Goal: Task Accomplishment & Management: Complete application form

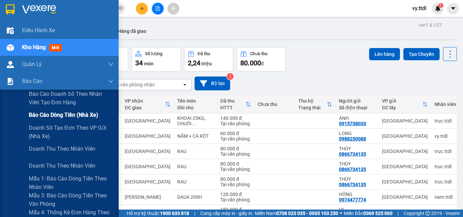
click at [32, 115] on span "Báo cáo dòng tiền (nhà xe)" at bounding box center [64, 115] width 70 height 8
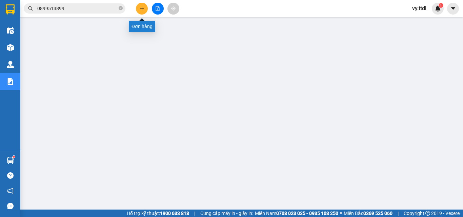
click at [140, 13] on button at bounding box center [142, 9] width 12 height 12
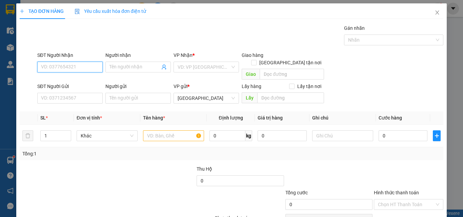
click at [79, 70] on input "SĐT Người Nhận" at bounding box center [69, 67] width 65 height 11
click at [82, 67] on input "0935569" at bounding box center [69, 67] width 65 height 11
type input "0935569539"
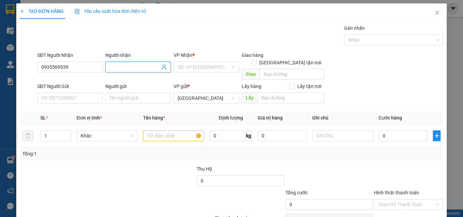
click at [130, 63] on input "Người nhận" at bounding box center [135, 66] width 51 height 7
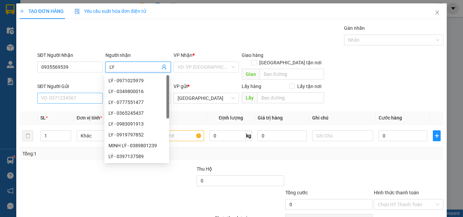
type input "LY"
click at [86, 93] on input "SĐT Người Gửi" at bounding box center [69, 98] width 65 height 11
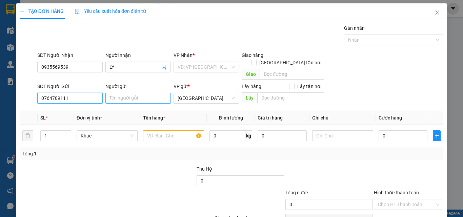
type input "0764789111"
click at [122, 93] on input "Người gửi" at bounding box center [138, 98] width 65 height 11
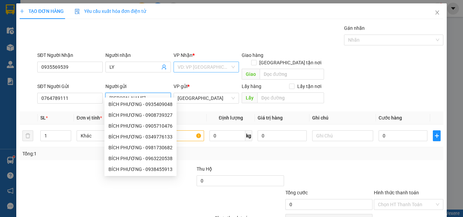
type input "BÍCH PHƯƠNG"
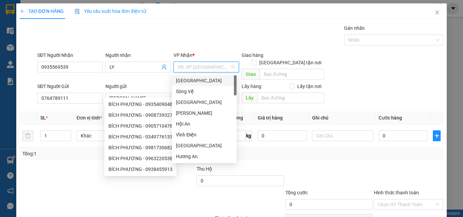
click at [206, 67] on input "search" at bounding box center [204, 67] width 53 height 10
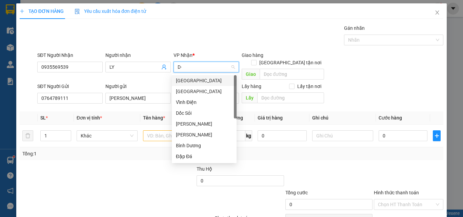
type input "D"
type input "Đ"
click at [194, 90] on div "[GEOGRAPHIC_DATA]" at bounding box center [204, 91] width 57 height 7
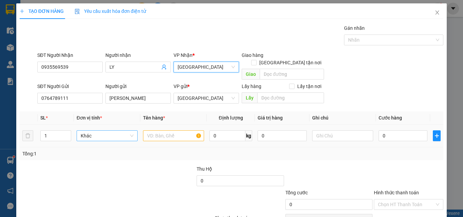
click at [110, 131] on span "Khác" at bounding box center [107, 136] width 53 height 10
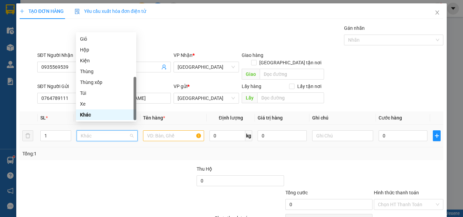
type input "T"
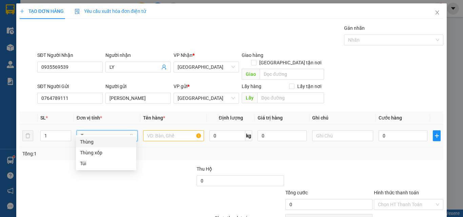
scroll to position [0, 0]
drag, startPoint x: 108, startPoint y: 137, endPoint x: 107, endPoint y: 142, distance: 4.9
click at [107, 142] on div "Thùng" at bounding box center [106, 142] width 60 height 11
click at [157, 131] on input "text" at bounding box center [173, 136] width 61 height 11
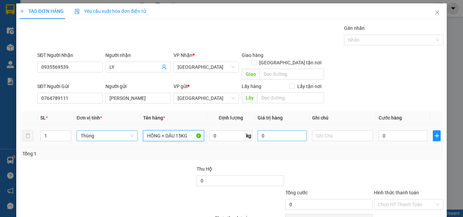
type input "HỒNG + DÂU 15KG"
click at [288, 131] on input "0" at bounding box center [282, 136] width 49 height 11
click at [412, 131] on input "0" at bounding box center [403, 136] width 49 height 11
type input "1.100.000"
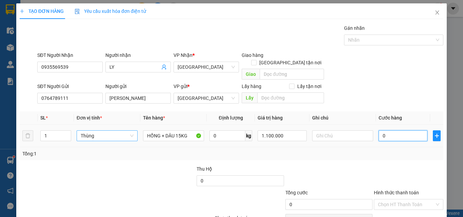
type input "6"
type input "60"
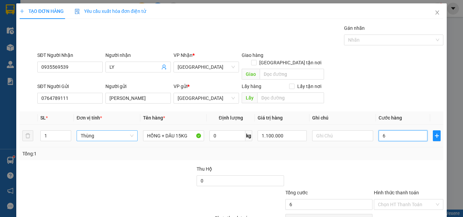
type input "60"
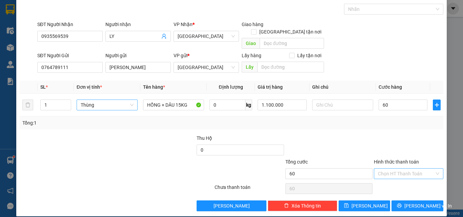
click at [401, 169] on input "Hình thức thanh toán" at bounding box center [406, 174] width 57 height 10
type input "60.000"
click at [407, 180] on div "Tại văn phòng" at bounding box center [405, 179] width 61 height 7
type input "0"
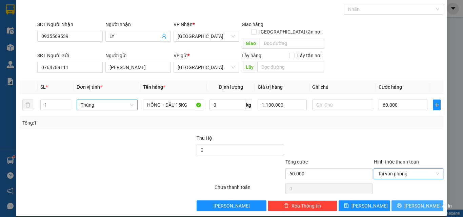
click at [412, 203] on span "Lưu và In" at bounding box center [428, 206] width 47 height 7
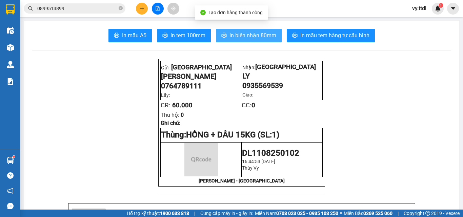
click at [259, 35] on span "In biên nhận 80mm" at bounding box center [253, 35] width 47 height 8
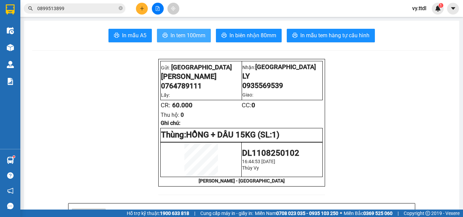
click at [183, 37] on span "In tem 100mm" at bounding box center [188, 35] width 35 height 8
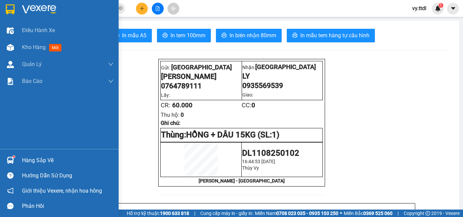
click at [9, 13] on img at bounding box center [10, 9] width 9 height 10
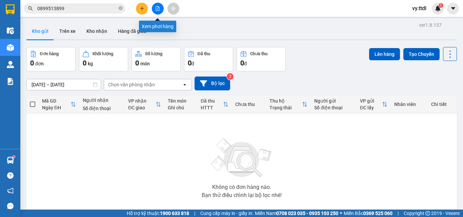
click at [161, 11] on button at bounding box center [158, 9] width 12 height 12
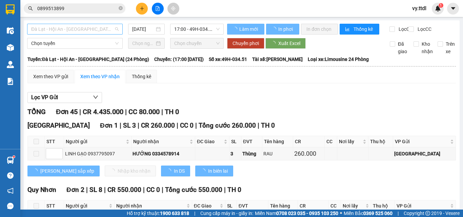
click at [96, 27] on span "Đà Lạt - Hội An - [GEOGRAPHIC_DATA] (24 Phòng)" at bounding box center [75, 29] width 88 height 10
click at [227, 83] on div "Xem theo VP gửi Xem theo VP nhận Thống kê" at bounding box center [241, 77] width 429 height 14
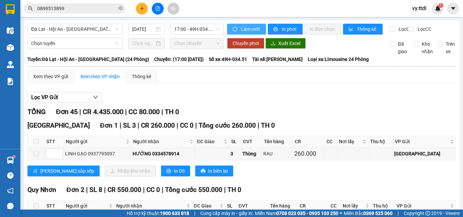
click at [245, 26] on span "Làm mới" at bounding box center [251, 28] width 20 height 7
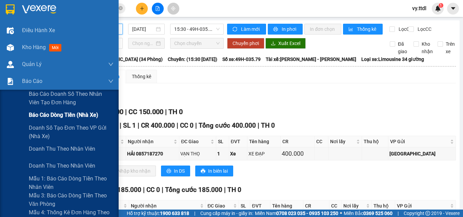
click at [56, 112] on span "Báo cáo dòng tiền (nhà xe)" at bounding box center [64, 115] width 70 height 8
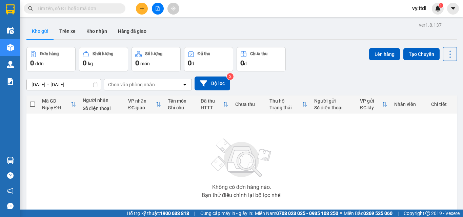
click at [160, 11] on icon "file-add" at bounding box center [157, 8] width 5 height 5
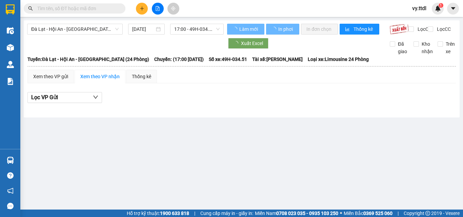
click at [85, 28] on span "Đà Lạt - Hội An - [GEOGRAPHIC_DATA] (24 Phòng)" at bounding box center [75, 29] width 88 height 10
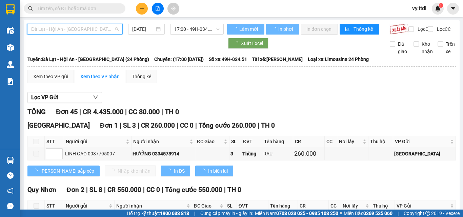
click at [79, 25] on span "Đà Lạt - Hội An - [GEOGRAPHIC_DATA] (24 Phòng)" at bounding box center [75, 29] width 88 height 10
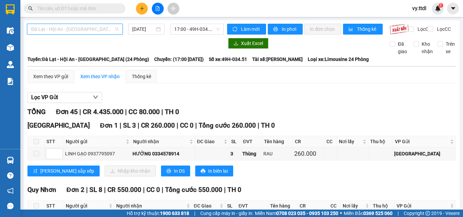
click at [74, 32] on span "Đà Lạt - Hội An - [GEOGRAPHIC_DATA] (24 Phòng)" at bounding box center [75, 29] width 88 height 10
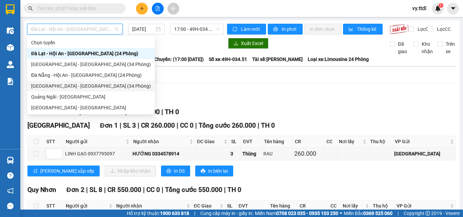
click at [71, 88] on div "[GEOGRAPHIC_DATA] - [GEOGRAPHIC_DATA] (34 Phòng)" at bounding box center [91, 85] width 120 height 7
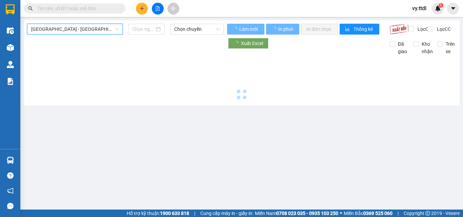
type input "[DATE]"
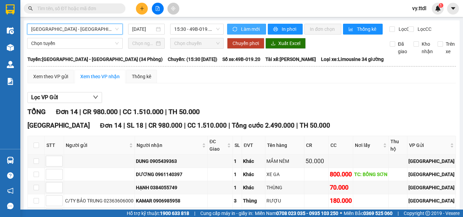
click at [248, 29] on span "Làm mới" at bounding box center [251, 28] width 20 height 7
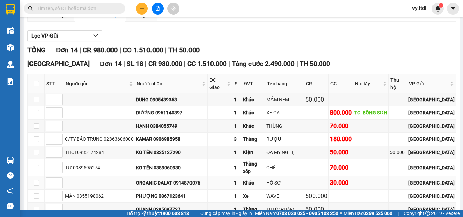
scroll to position [28, 0]
